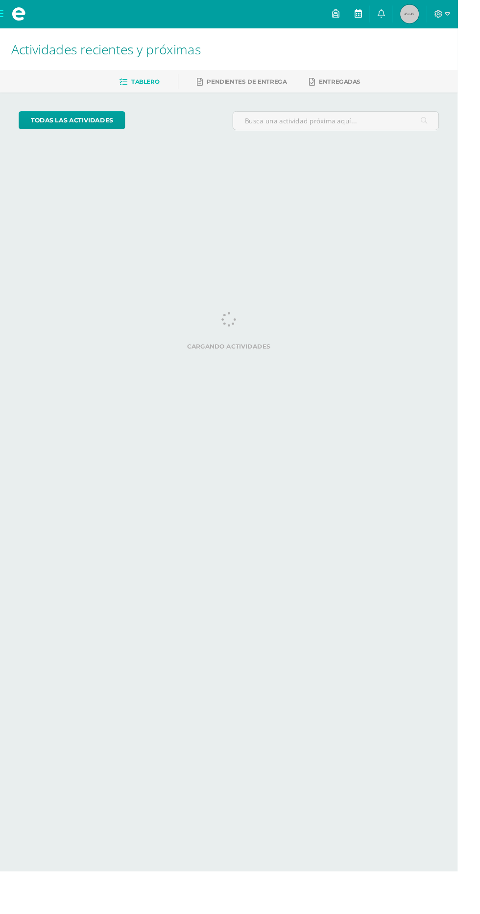
click at [387, 14] on link at bounding box center [376, 14] width 24 height 29
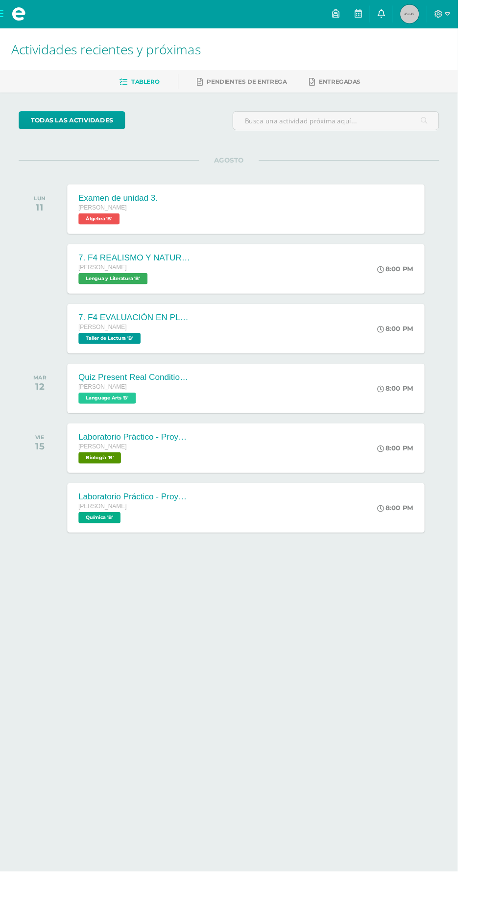
click at [411, 12] on link at bounding box center [400, 14] width 24 height 29
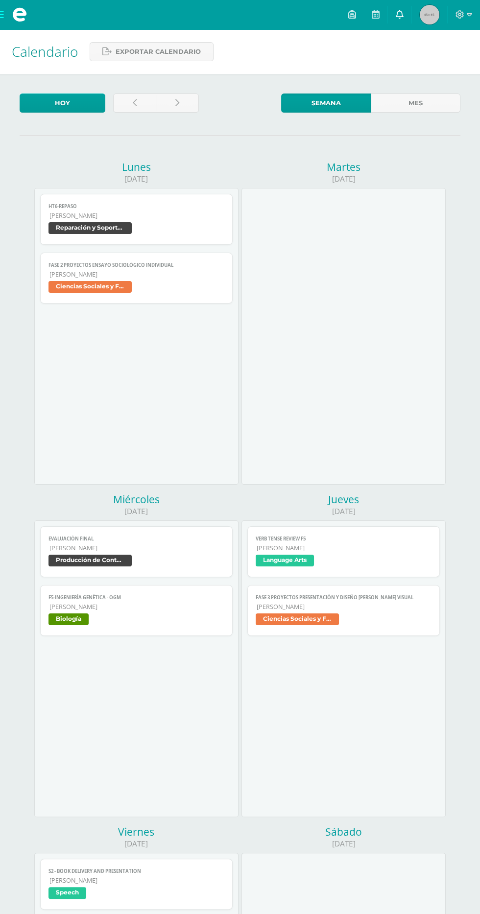
click at [401, 11] on icon at bounding box center [400, 14] width 8 height 9
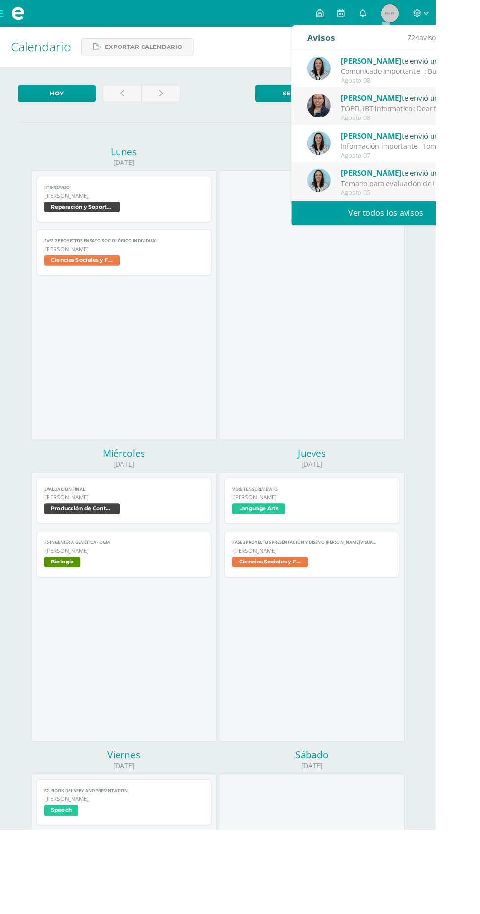
click at [436, 160] on div "Información importante- Toma de fotografía título MINEDUC: Buenas tardes estima…" at bounding box center [444, 160] width 136 height 11
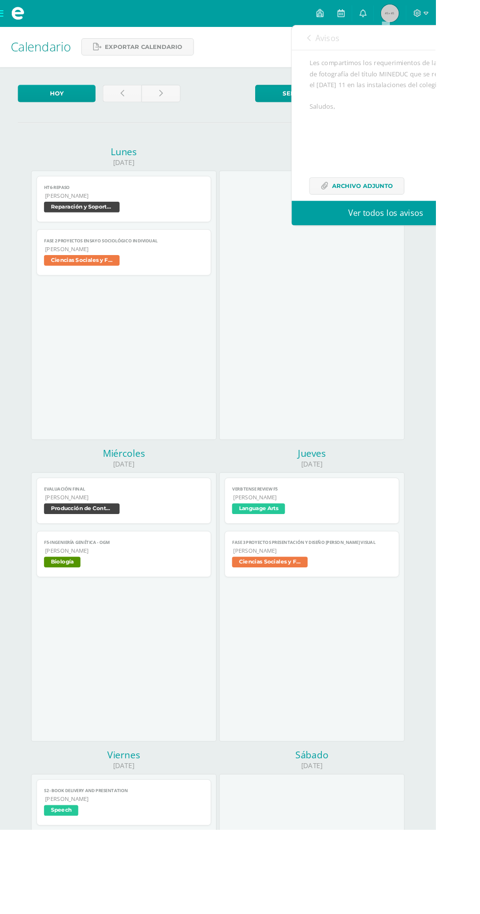
scroll to position [125, 0]
click at [395, 186] on span "Archivo Adjunto" at bounding box center [399, 190] width 67 height 18
